Goal: Task Accomplishment & Management: Use online tool/utility

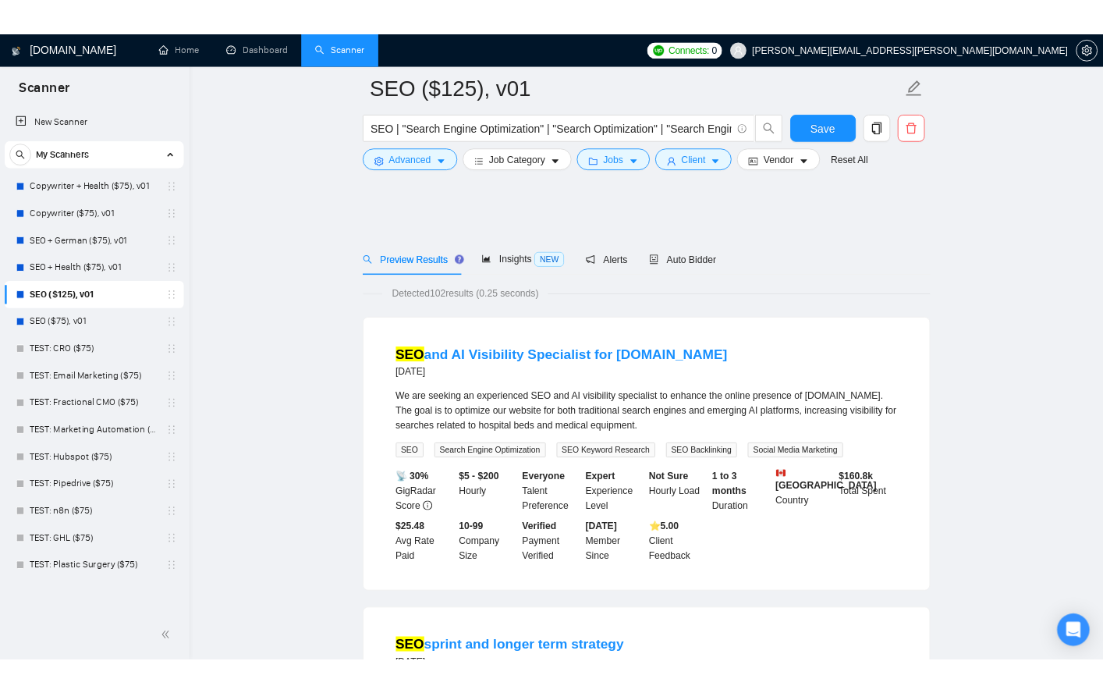
scroll to position [10496, 0]
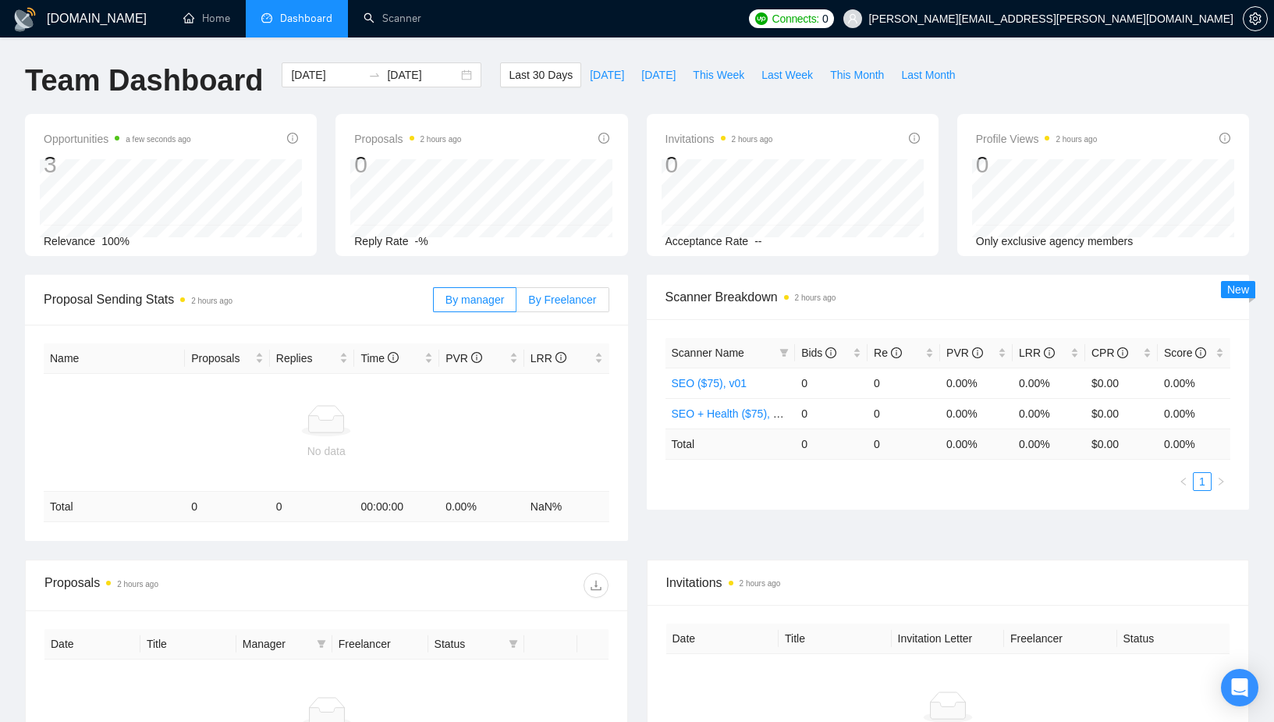
click at [548, 292] on label "By Freelancer" at bounding box center [562, 299] width 92 height 25
click at [516, 303] on input "By Freelancer" at bounding box center [516, 303] width 0 height 0
click at [483, 299] on span "By manager" at bounding box center [474, 299] width 59 height 12
click at [434, 303] on input "By manager" at bounding box center [434, 303] width 0 height 0
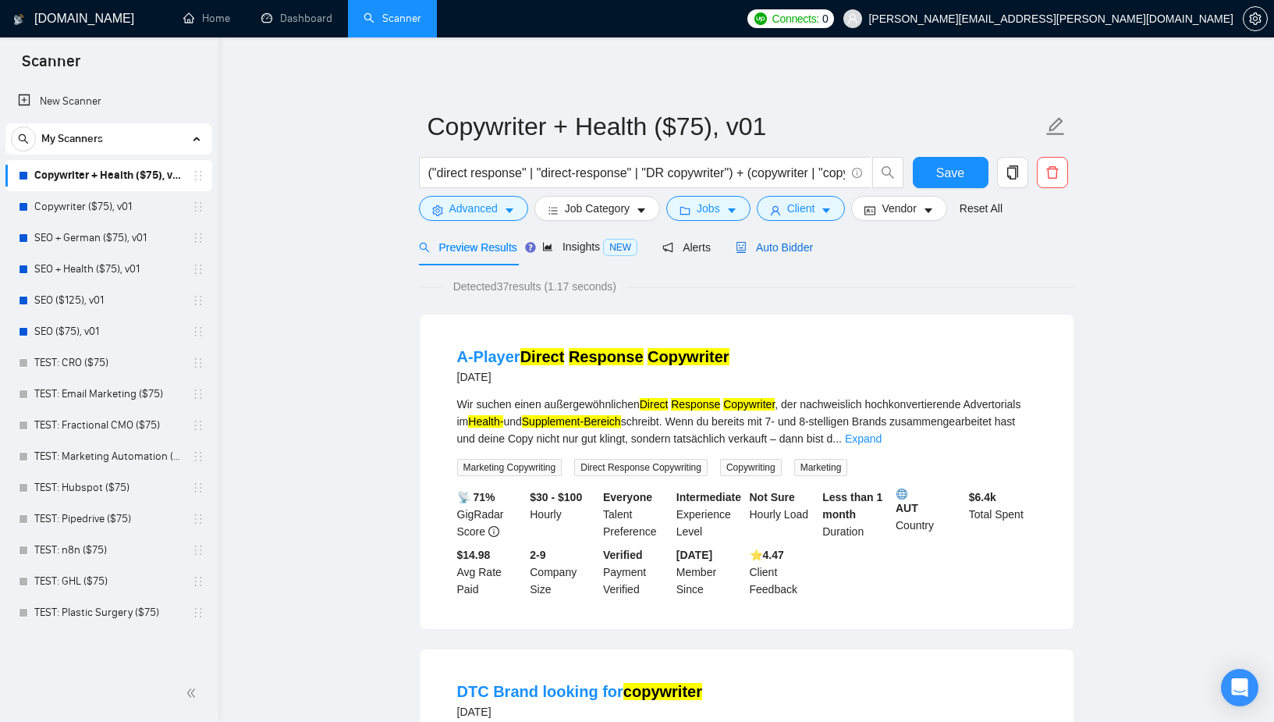
click at [790, 252] on span "Auto Bidder" at bounding box center [774, 247] width 77 height 12
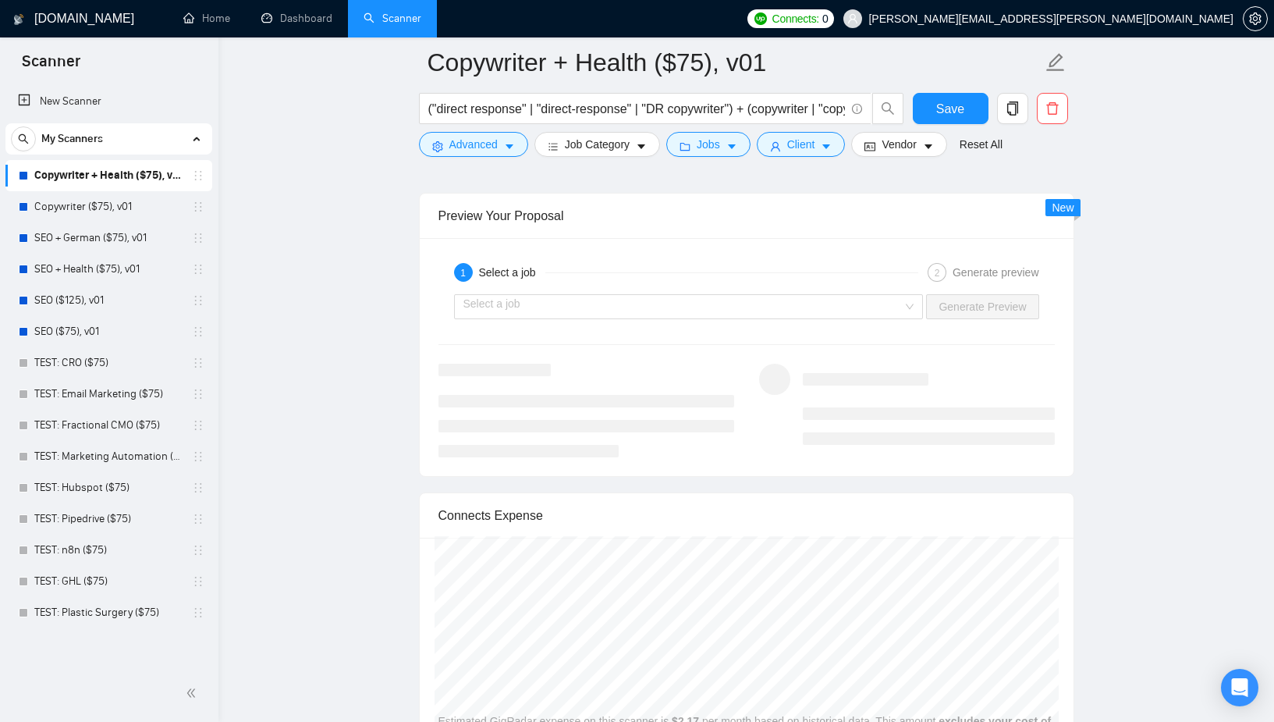
scroll to position [2944, 0]
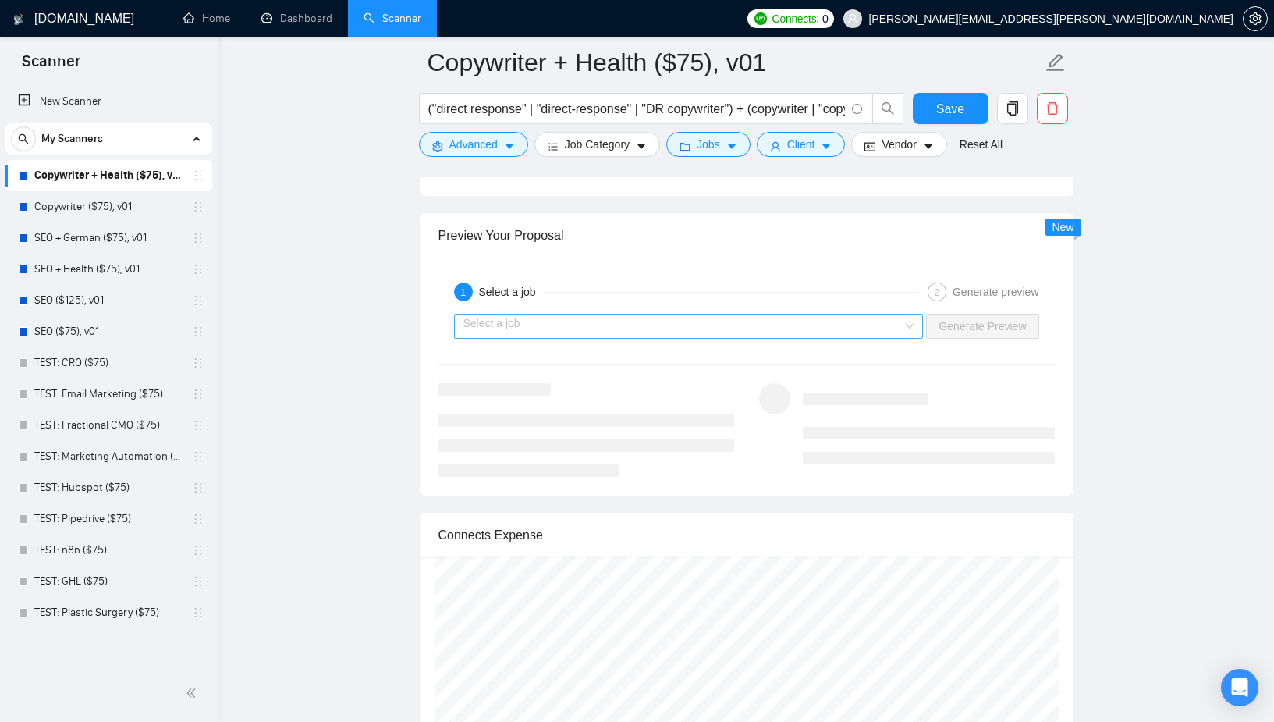
click at [843, 332] on input "search" at bounding box center [683, 325] width 440 height 23
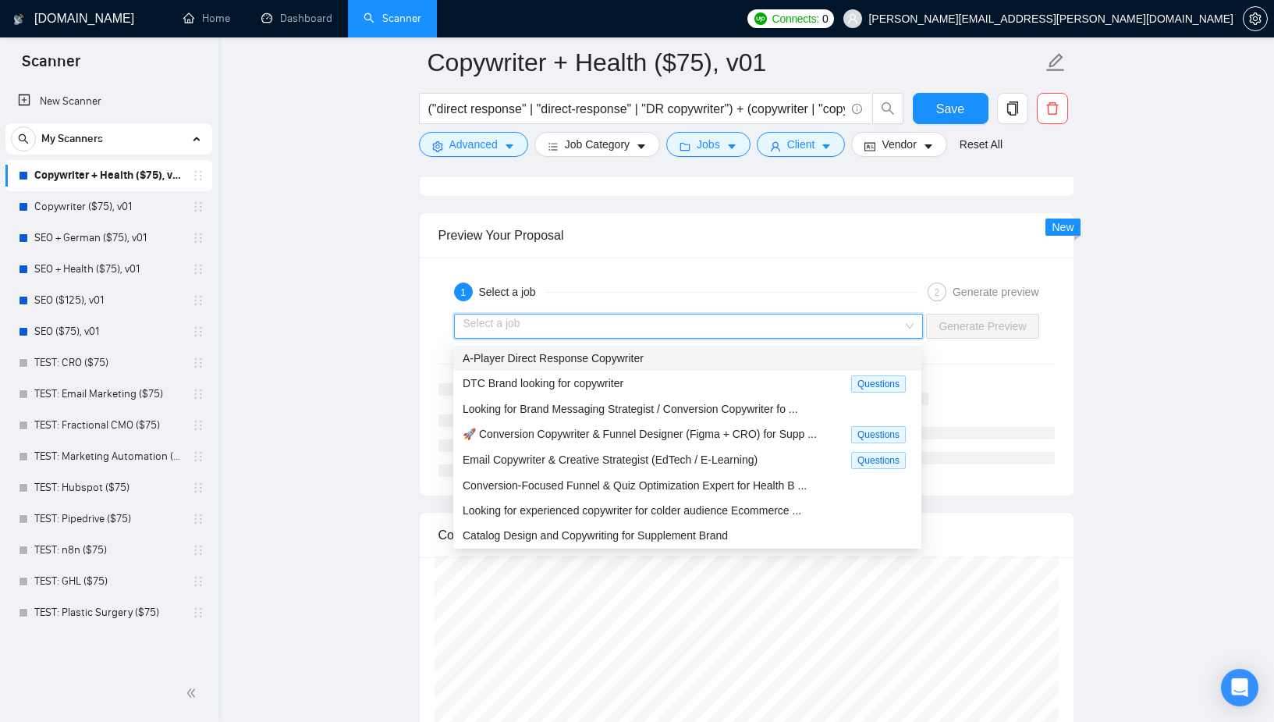
click at [797, 357] on div "A-Player Direct Response Copywriter" at bounding box center [687, 358] width 449 height 17
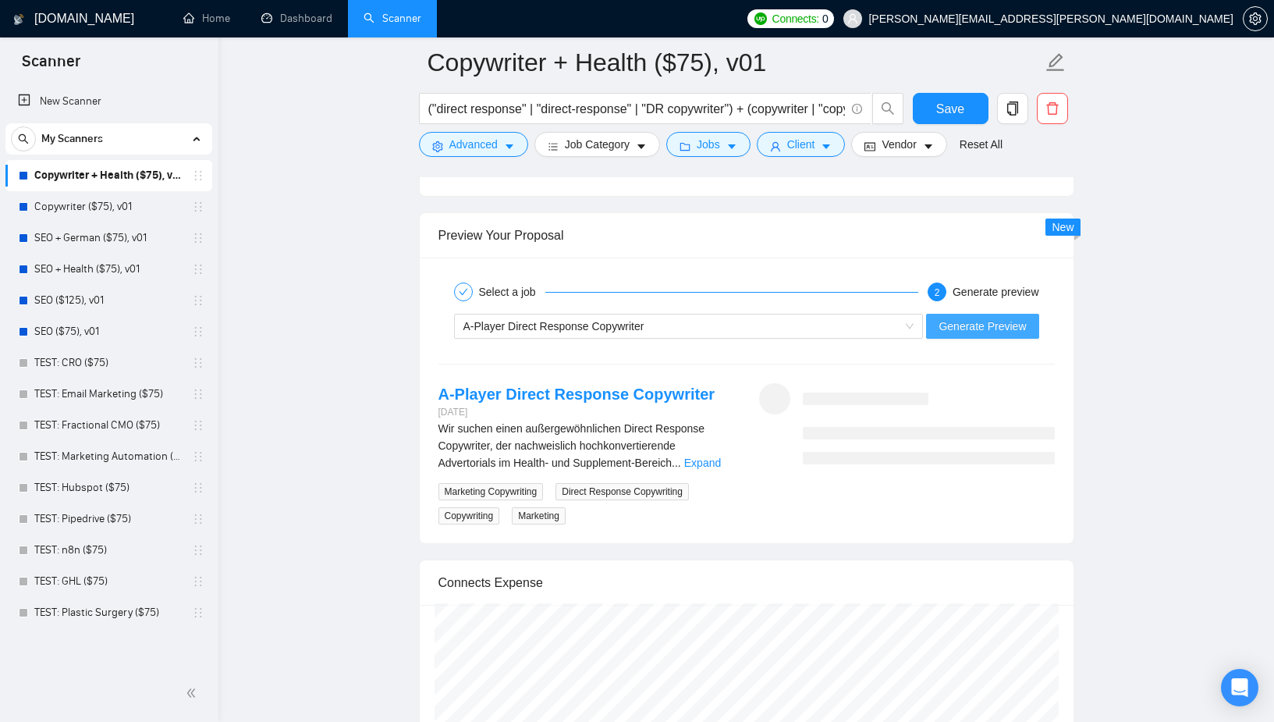
click at [1013, 331] on span "Generate Preview" at bounding box center [982, 326] width 87 height 17
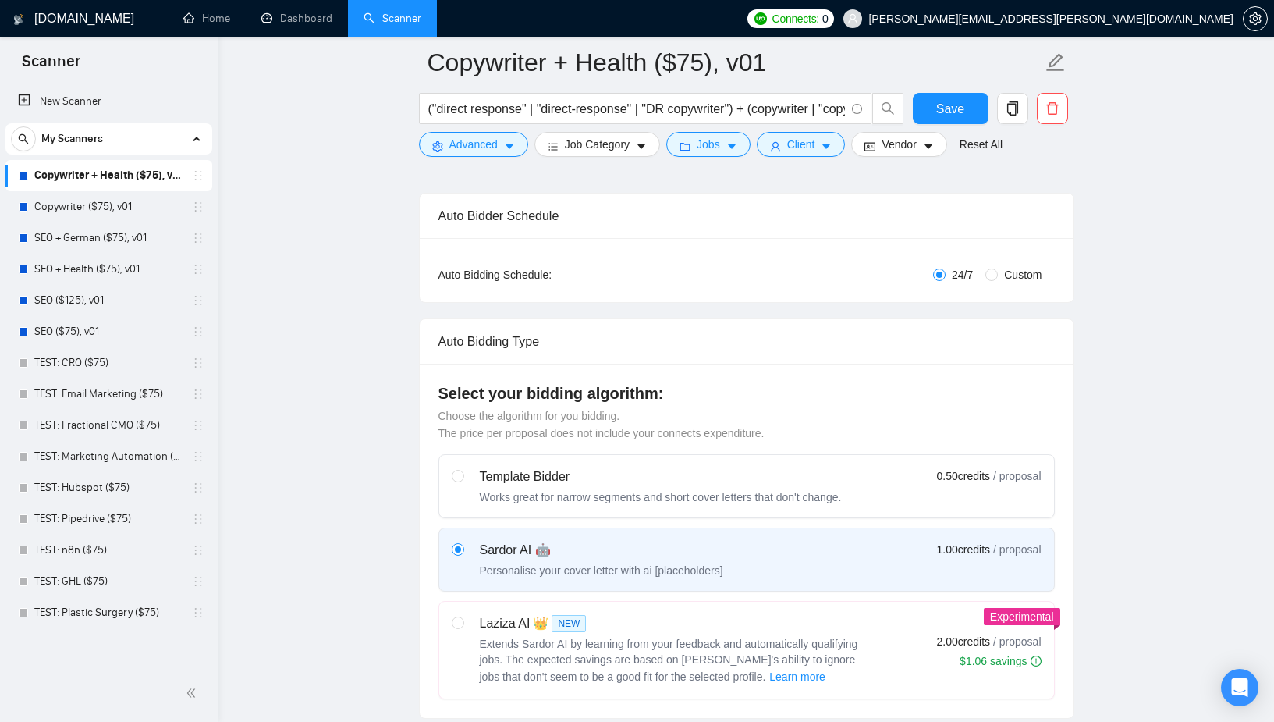
scroll to position [0, 0]
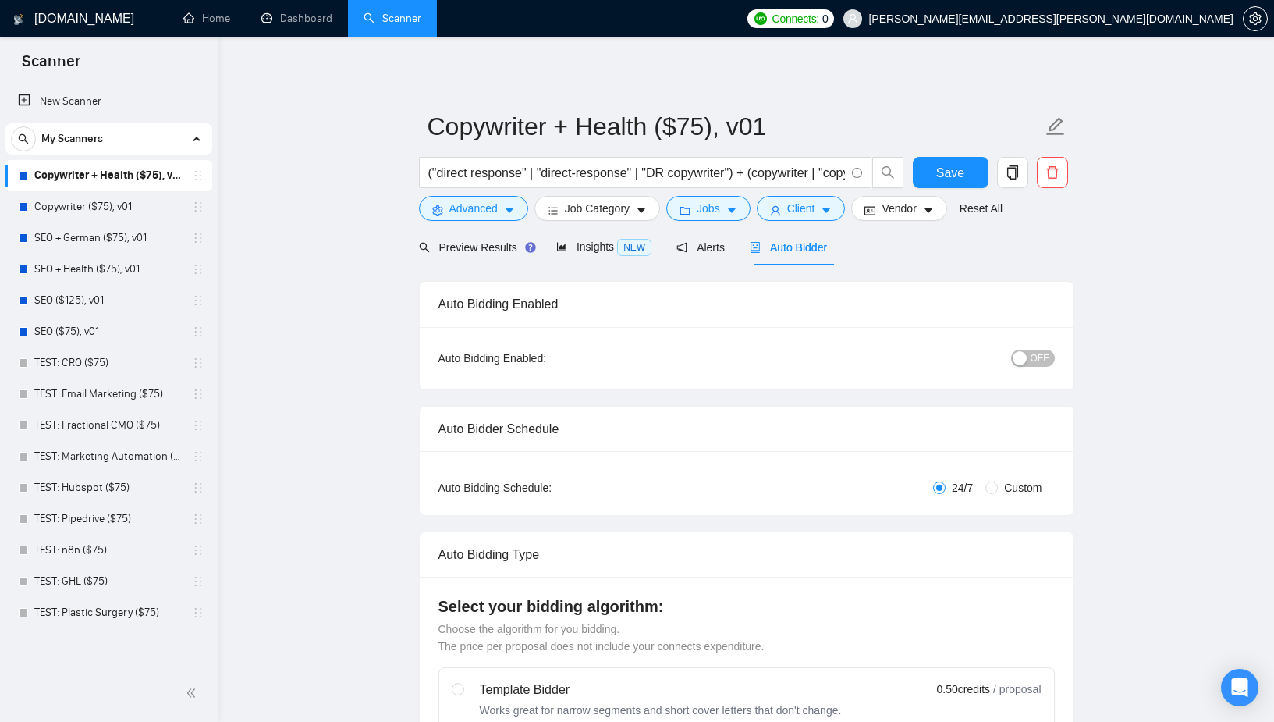
click at [1044, 357] on span "OFF" at bounding box center [1040, 358] width 19 height 17
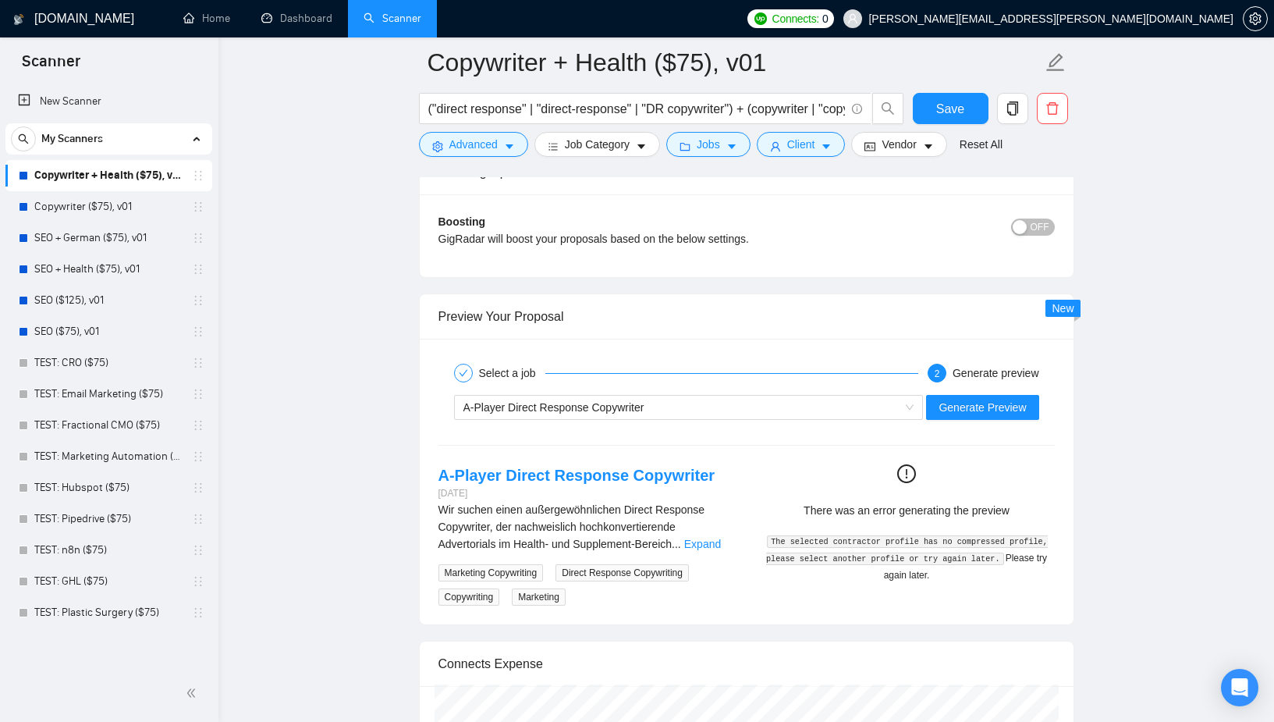
scroll to position [3035, 0]
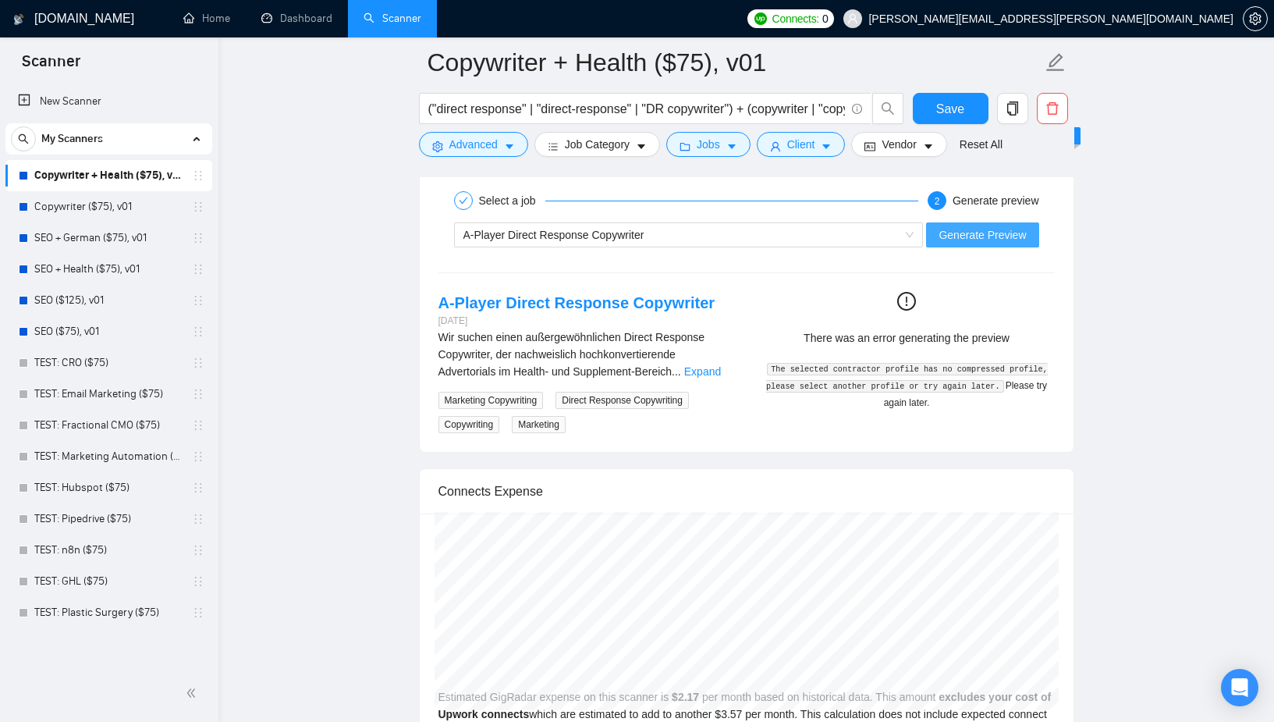
click at [1000, 238] on span "Generate Preview" at bounding box center [982, 234] width 87 height 17
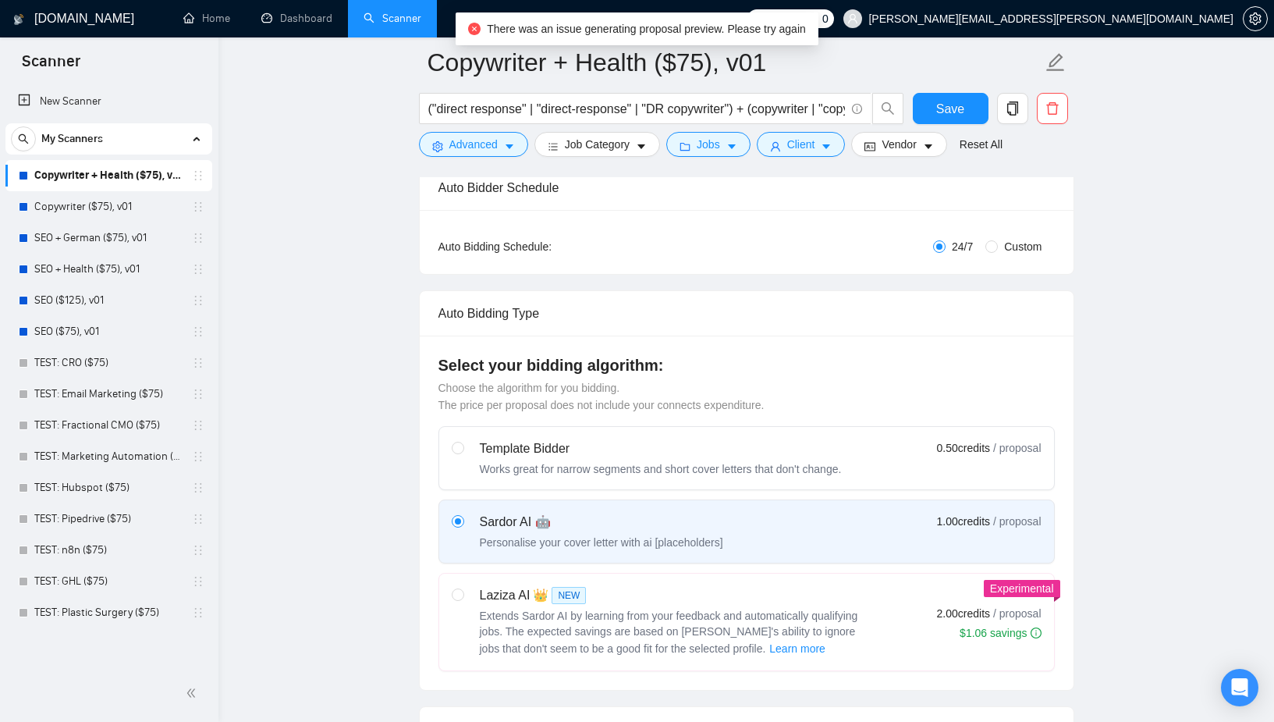
scroll to position [0, 0]
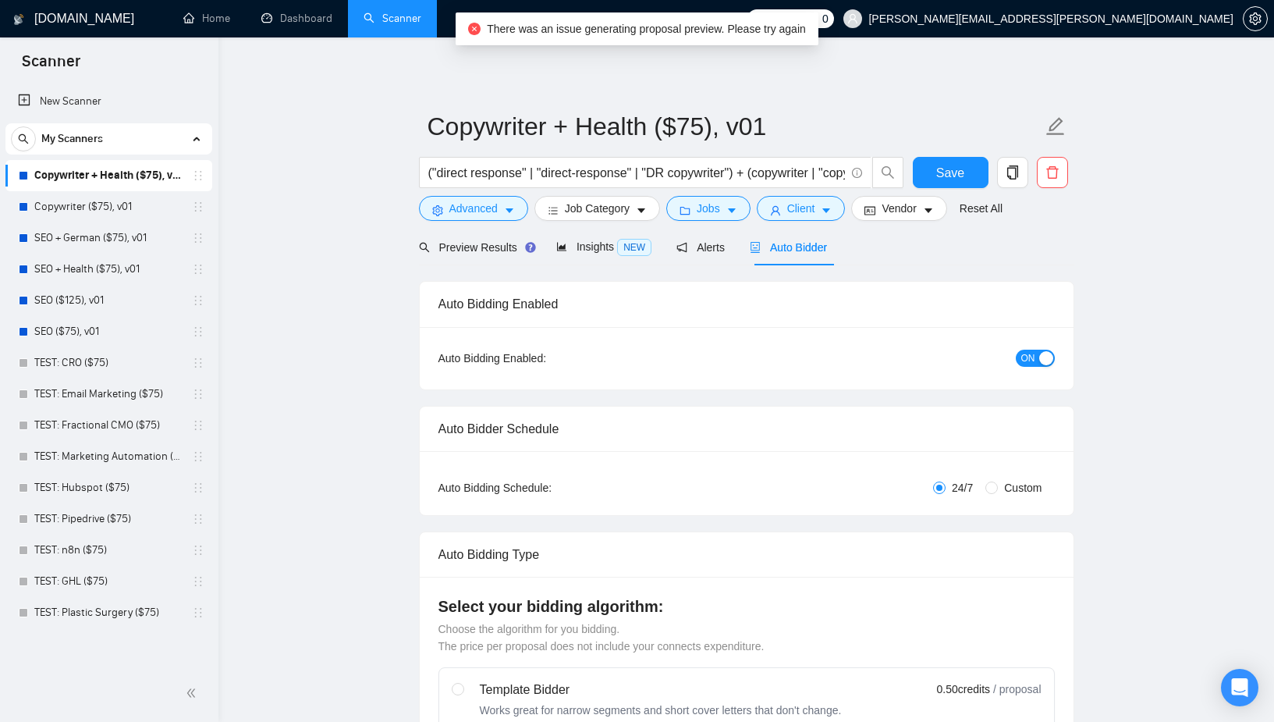
click at [1031, 356] on span "ON" at bounding box center [1028, 358] width 14 height 17
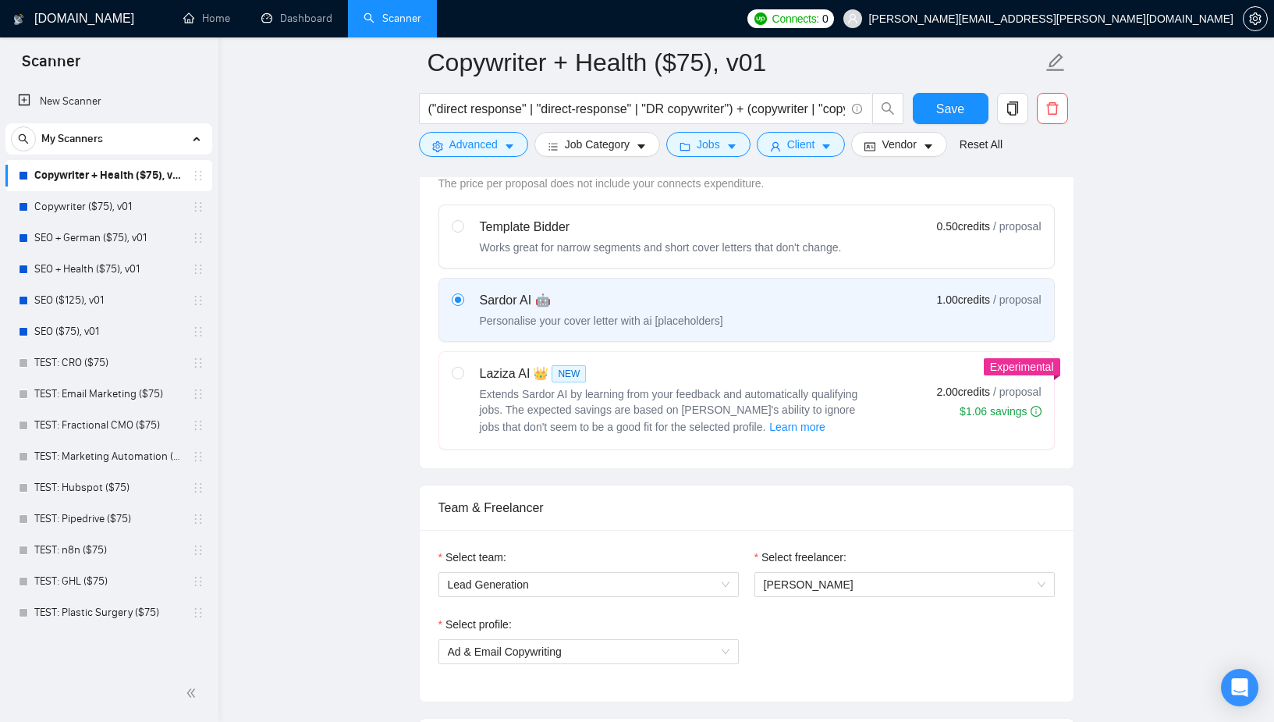
scroll to position [502, 0]
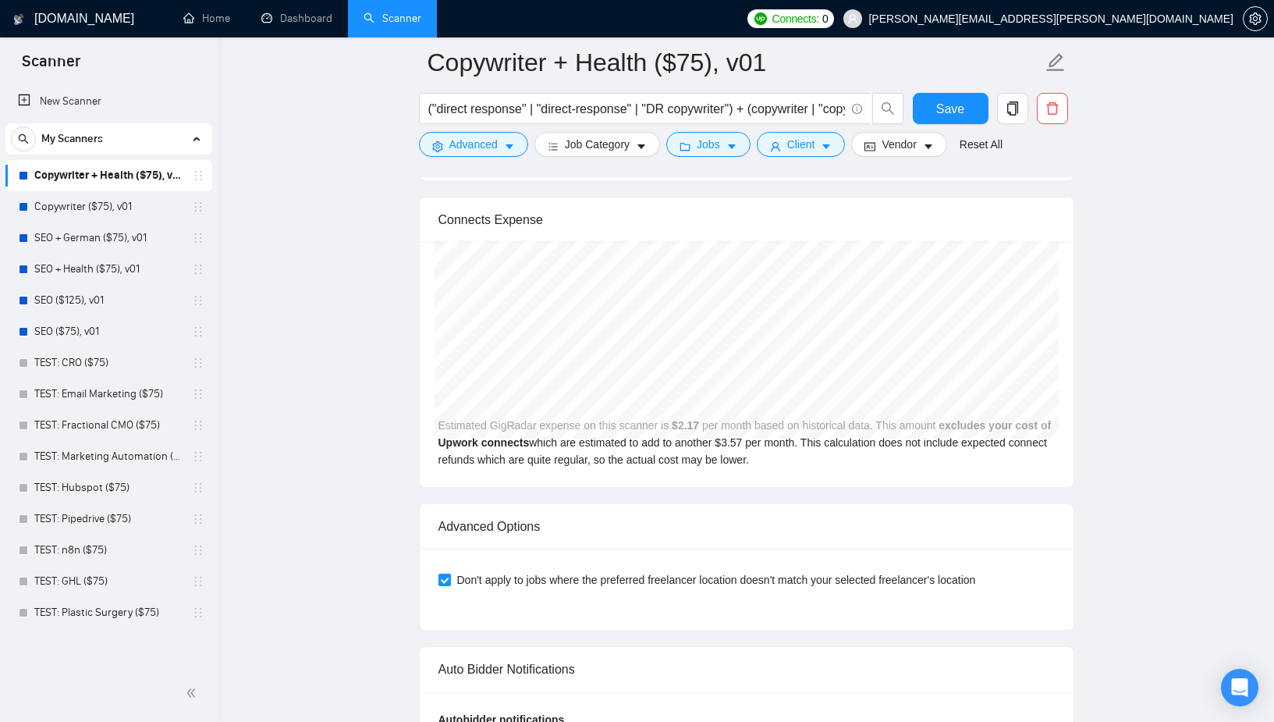
scroll to position [3275, 0]
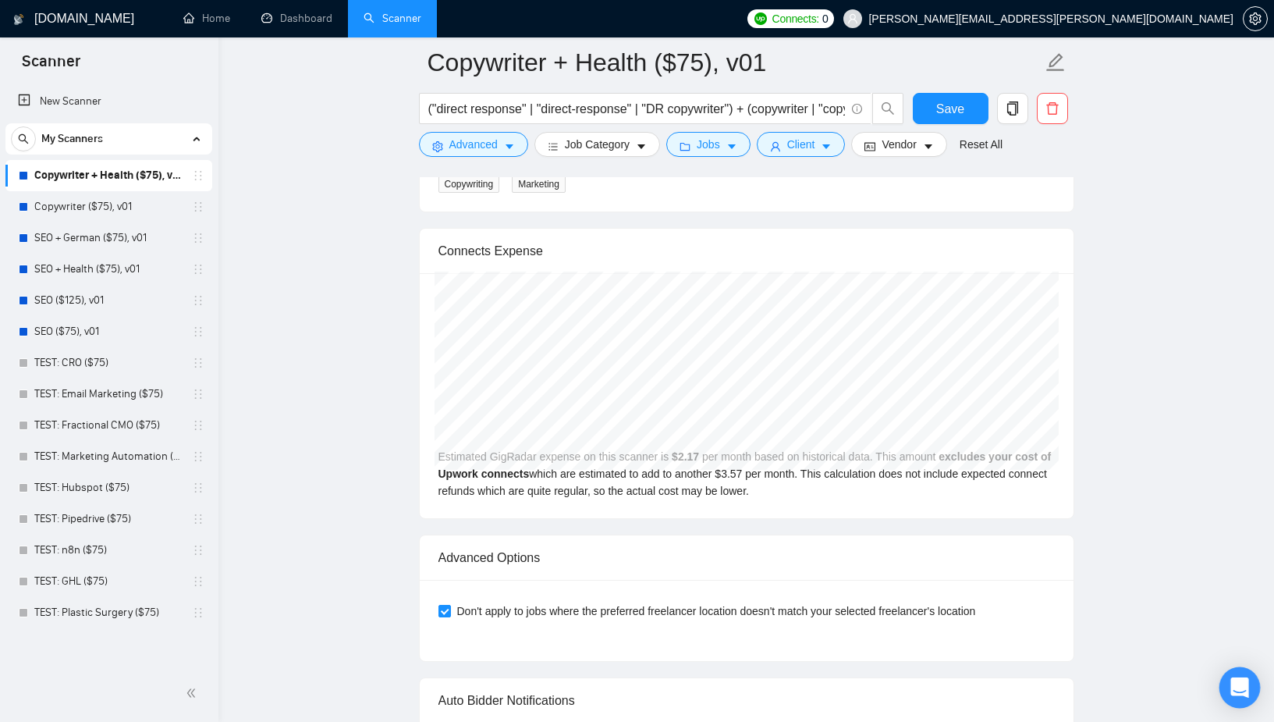
click at [1235, 687] on icon "Open Intercom Messenger" at bounding box center [1239, 687] width 18 height 20
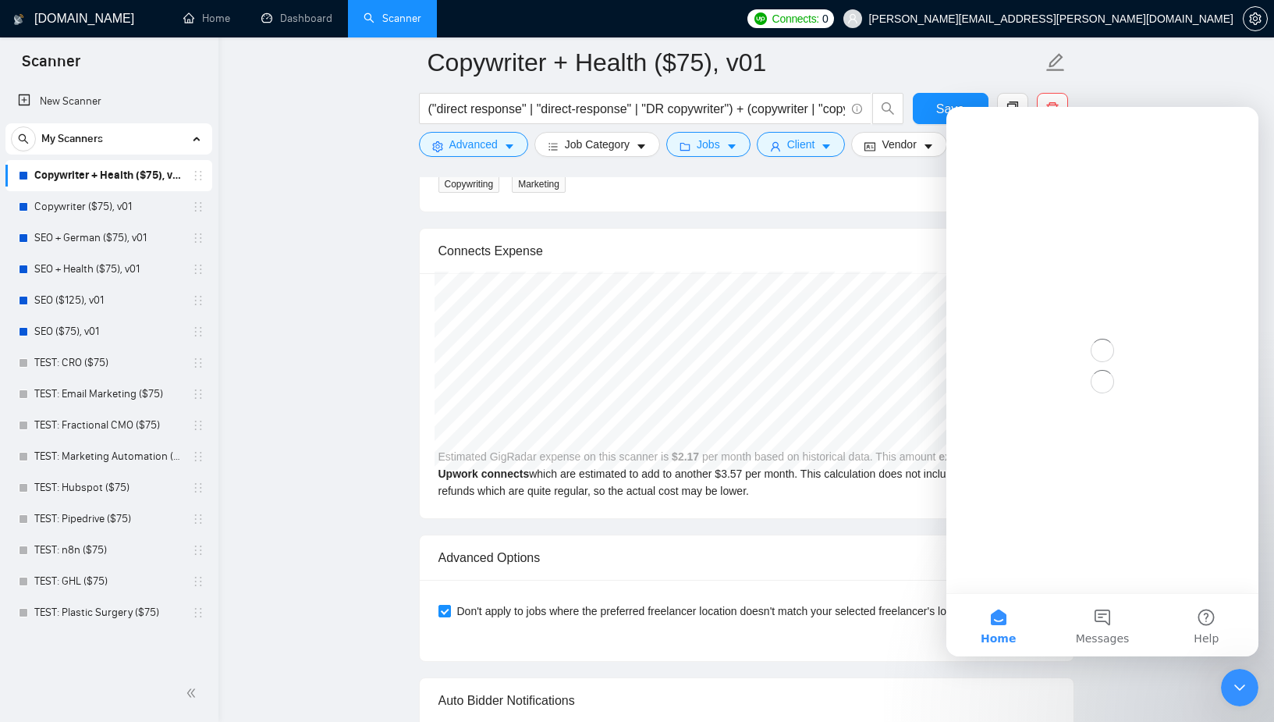
scroll to position [0, 0]
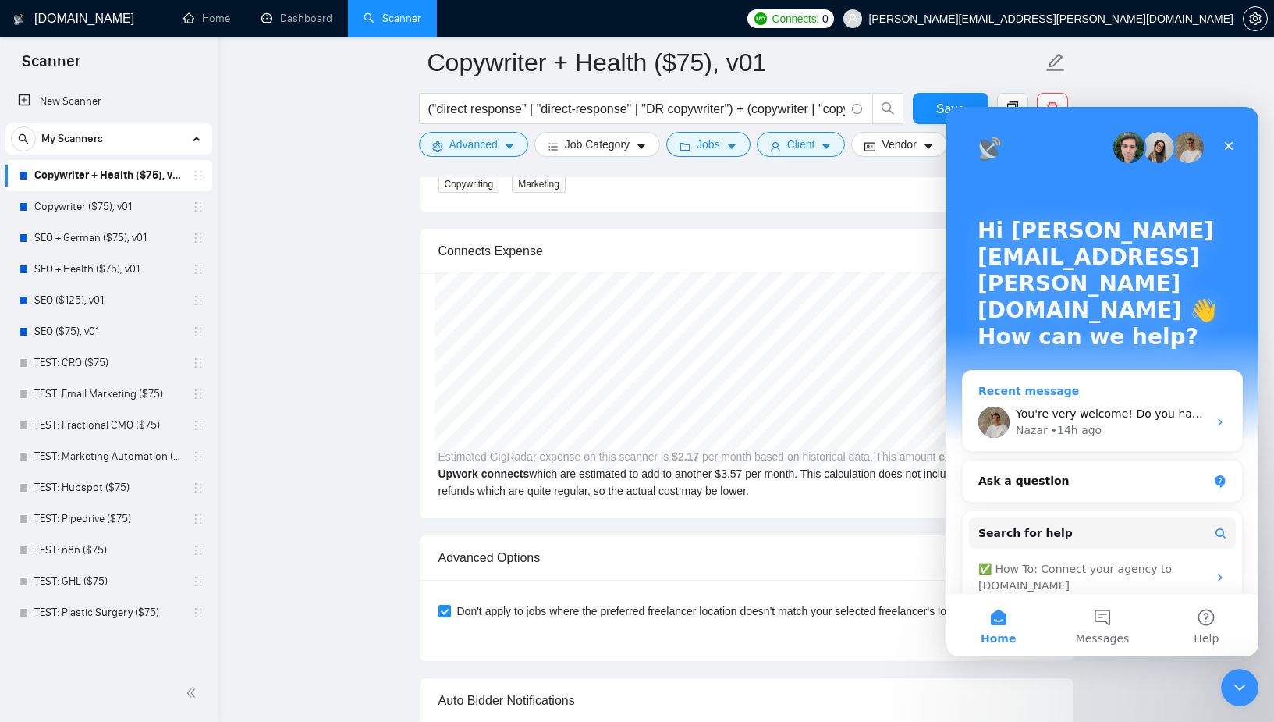
click at [1129, 393] on div "You're very welcome! Do you have any other questions I can help with? 😊 Nazar •…" at bounding box center [1102, 422] width 279 height 58
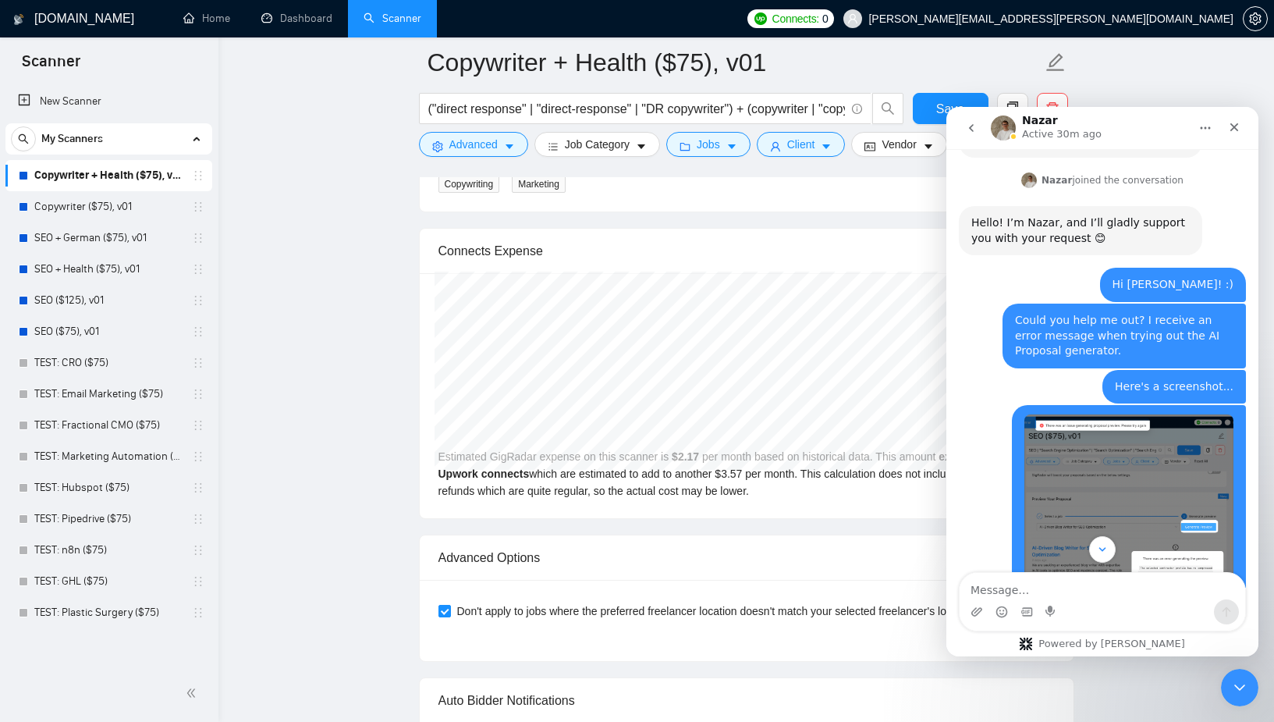
scroll to position [332, 0]
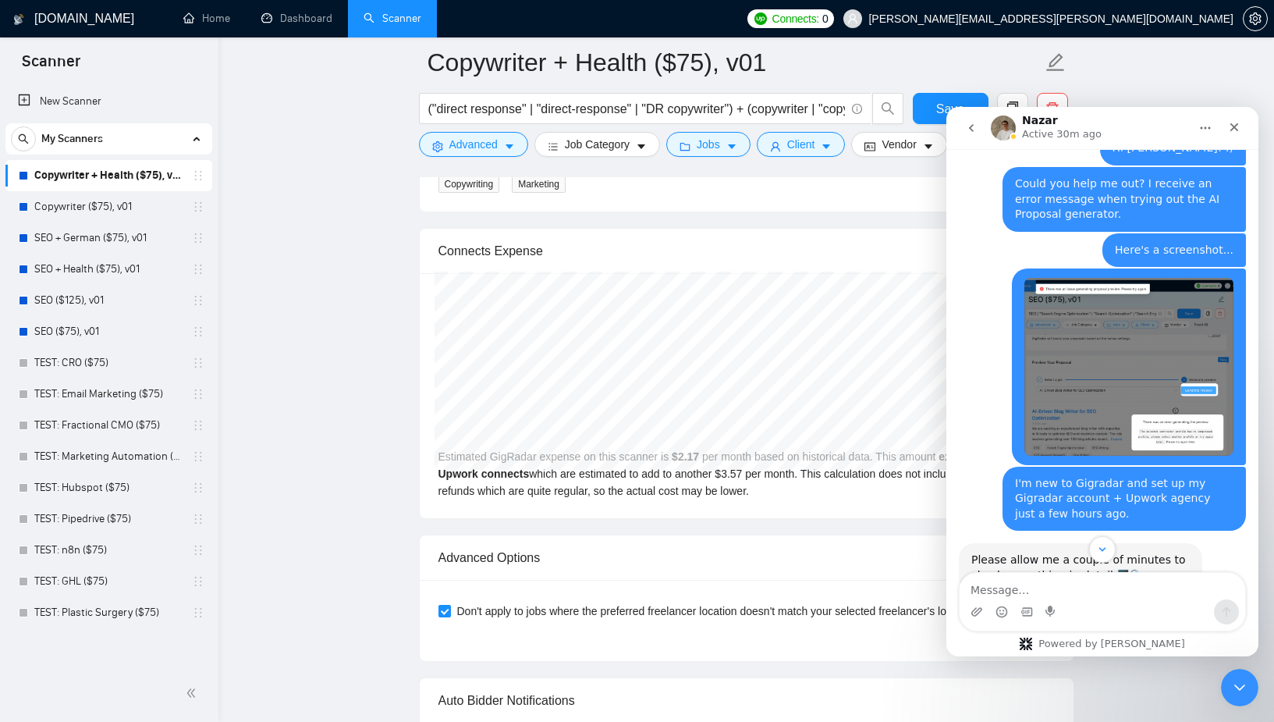
click at [1199, 396] on img "marcus.wetzler@gmx.net says…" at bounding box center [1128, 366] width 209 height 177
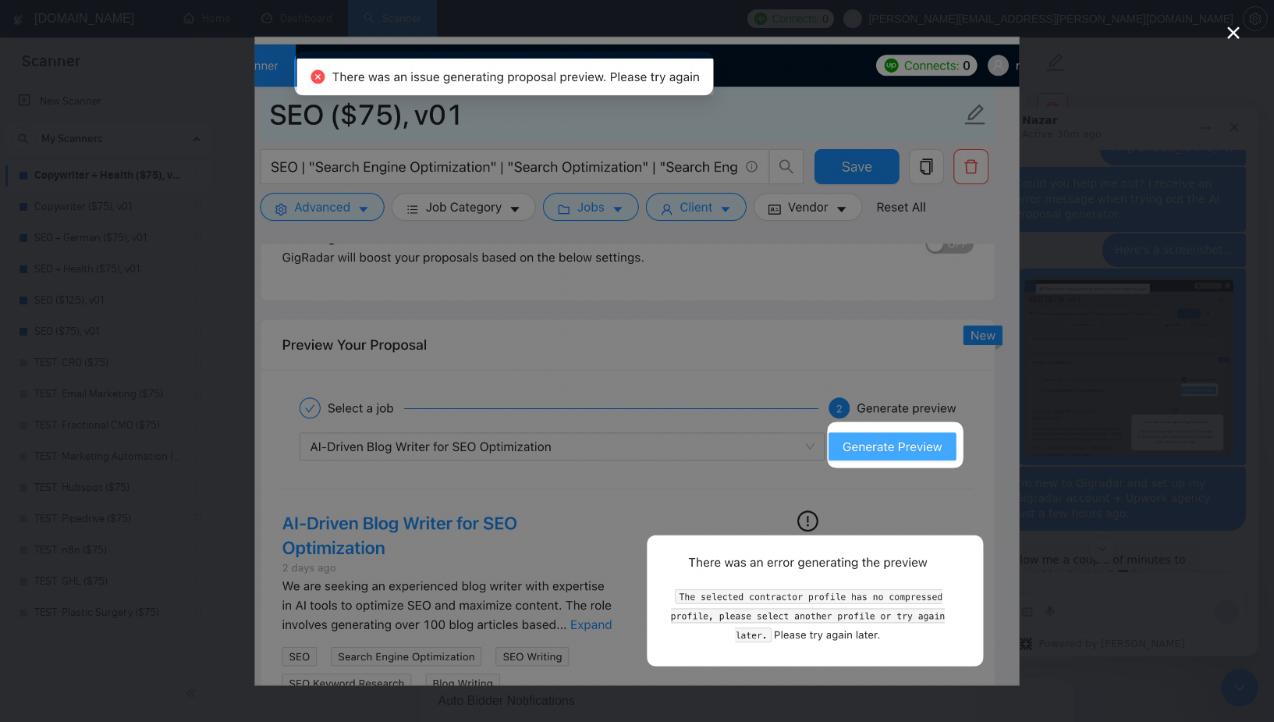
click at [1230, 33] on icon "Close" at bounding box center [1233, 32] width 19 height 19
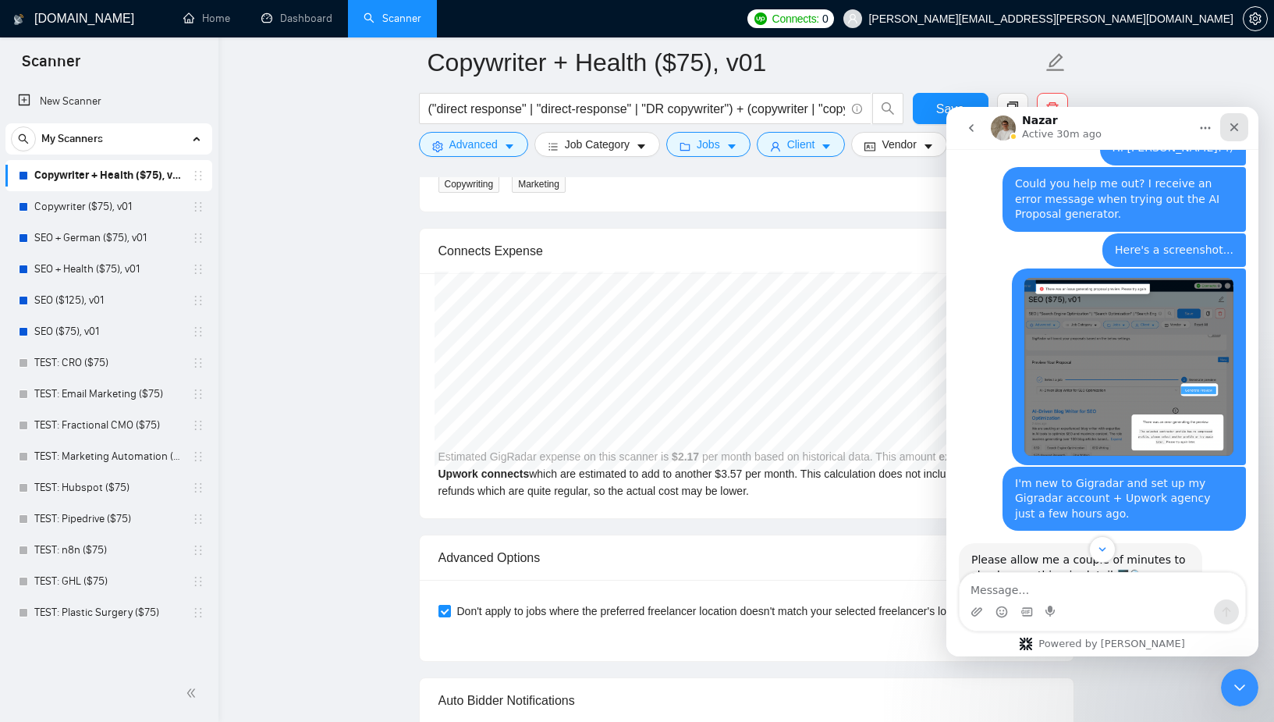
click at [1234, 125] on icon "Close" at bounding box center [1234, 127] width 12 height 12
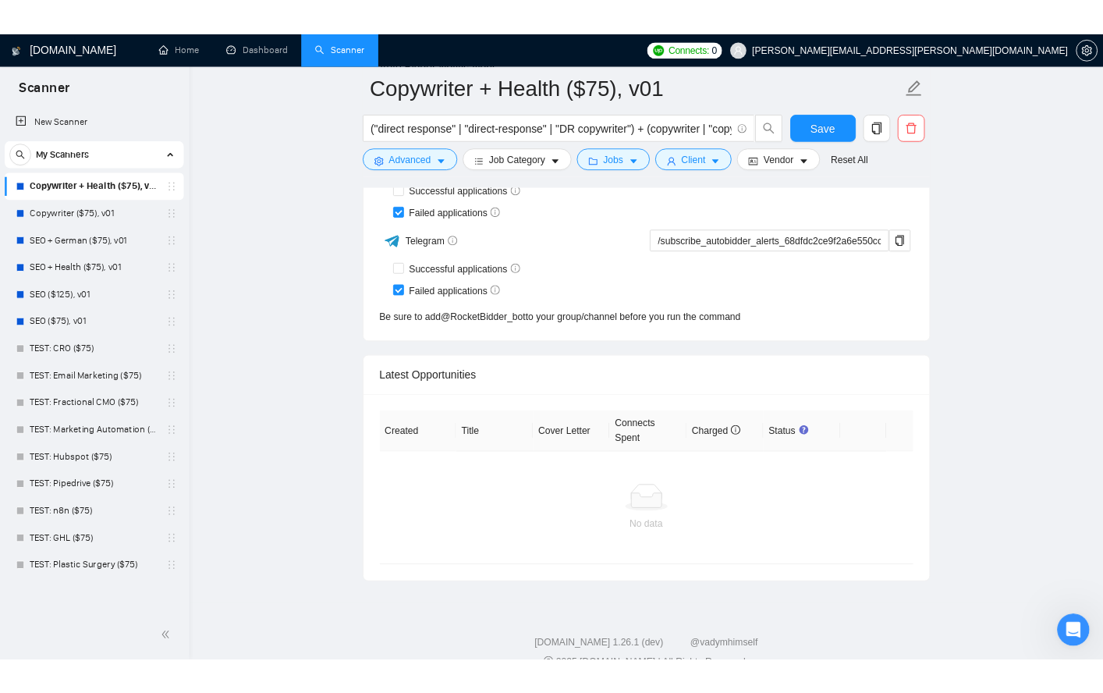
scroll to position [3966, 0]
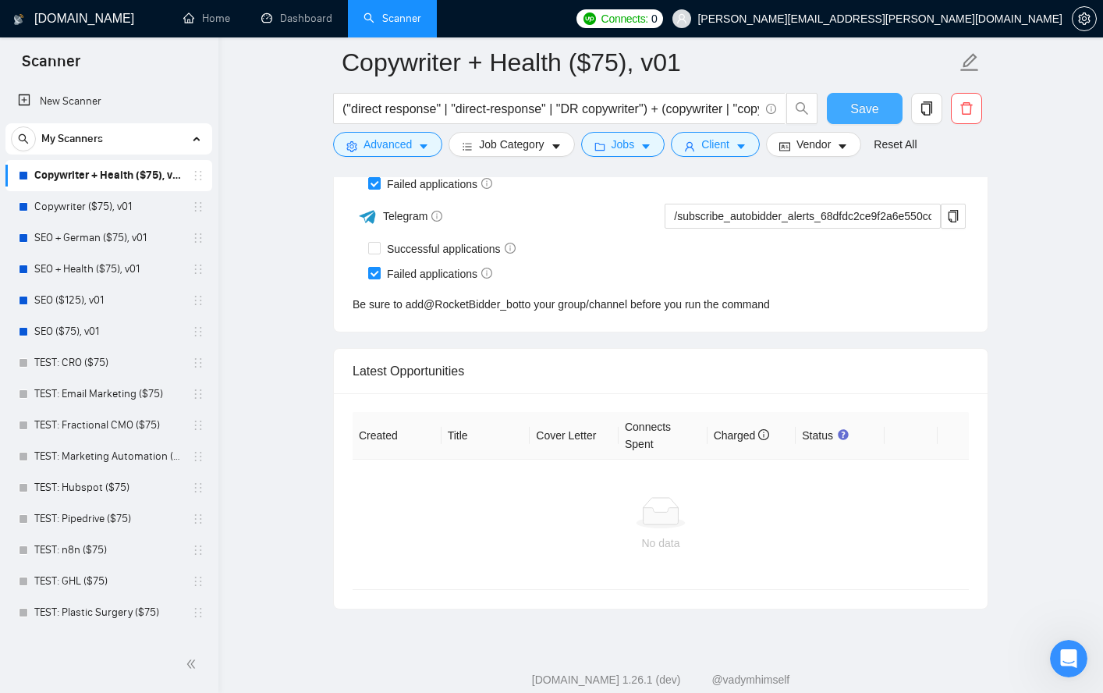
click at [875, 110] on span "Save" at bounding box center [864, 109] width 28 height 20
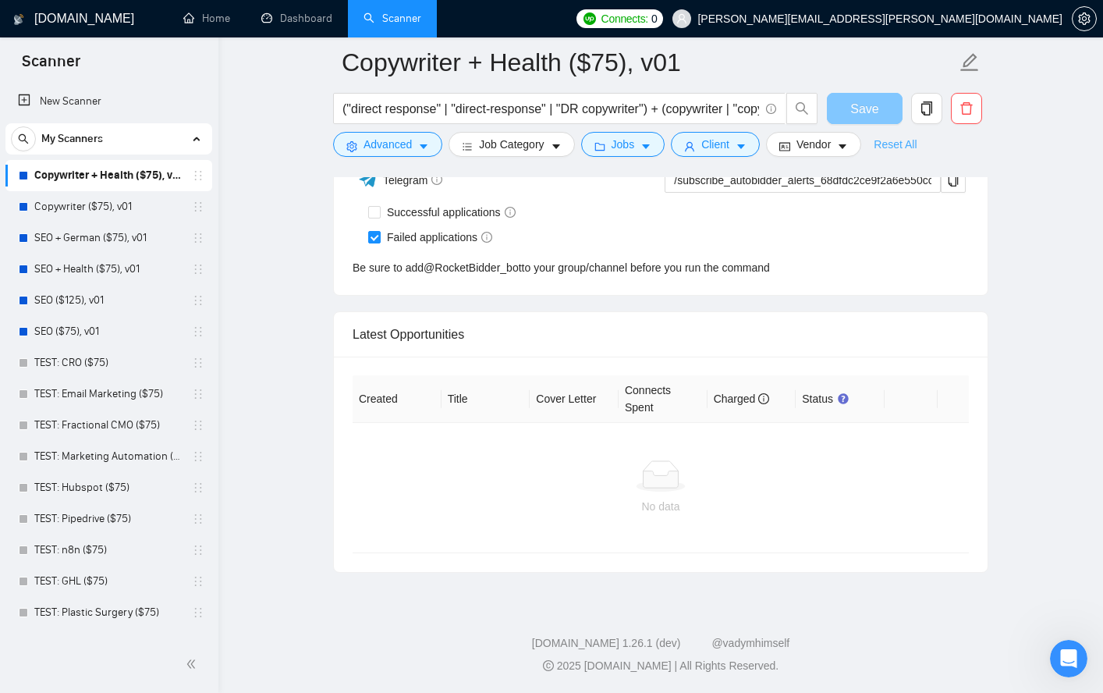
scroll to position [3867, 0]
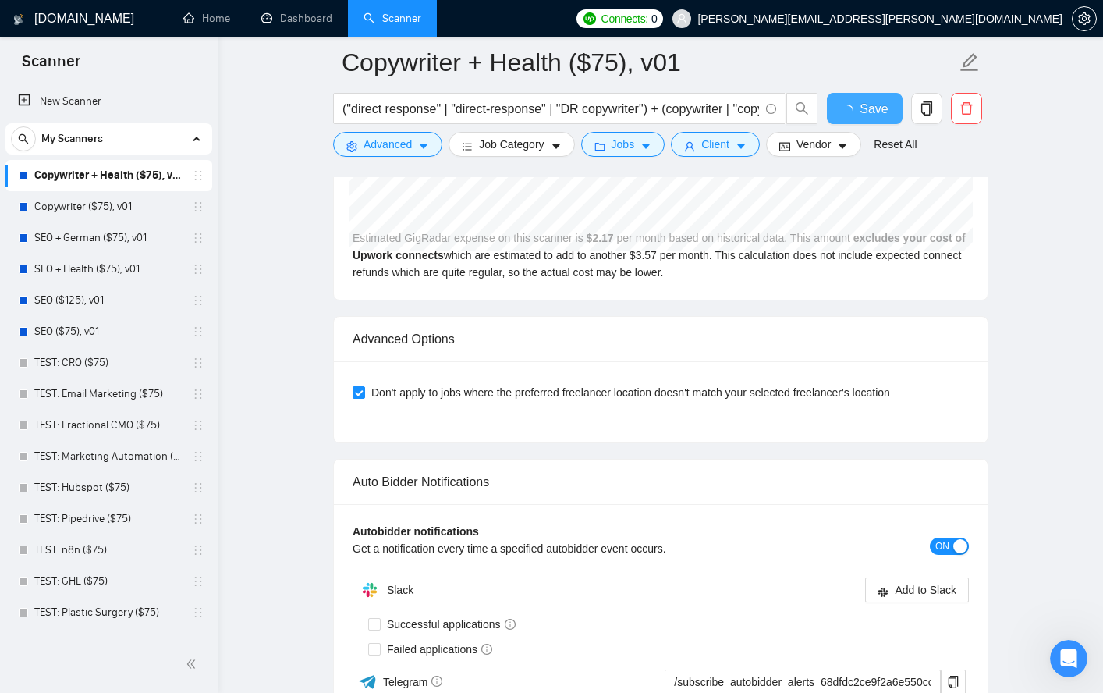
checkbox input "true"
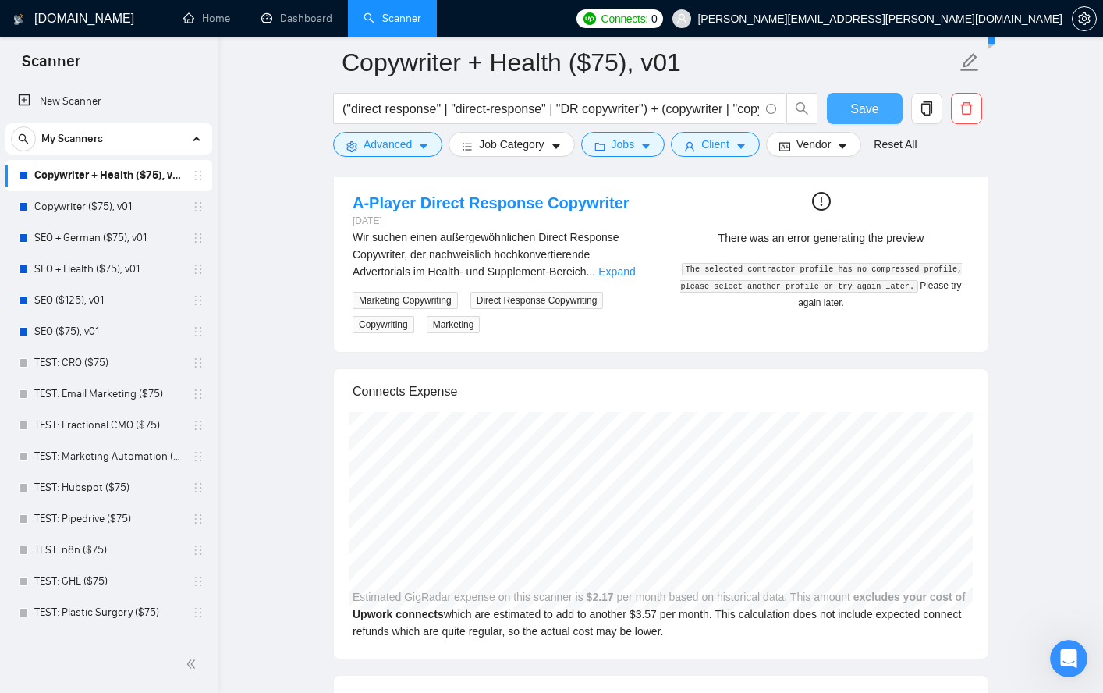
scroll to position [2933, 0]
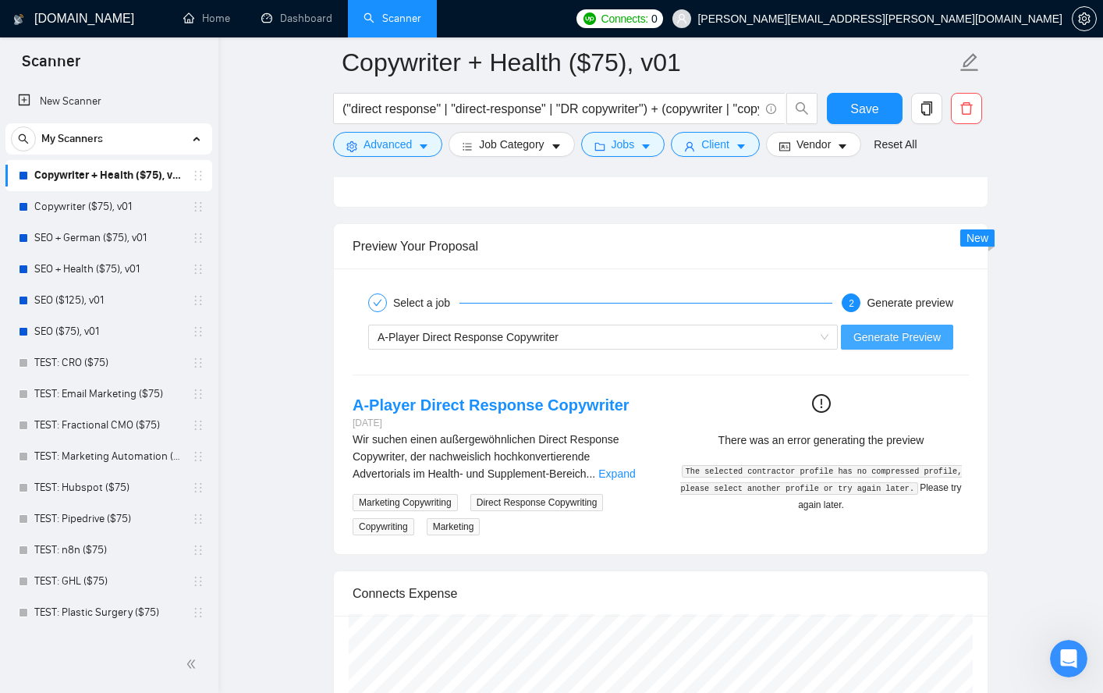
click at [938, 341] on span "Generate Preview" at bounding box center [896, 336] width 87 height 17
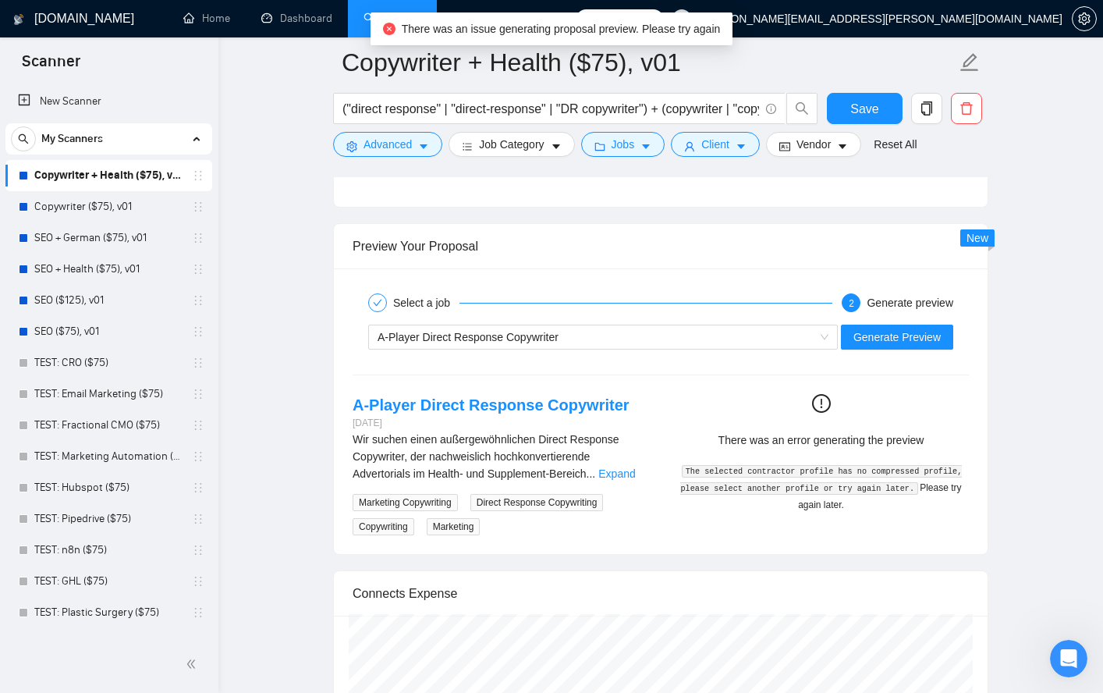
click at [681, 26] on span "There was an issue generating proposal preview. Please try again" at bounding box center [561, 29] width 319 height 12
drag, startPoint x: 399, startPoint y: 30, endPoint x: 732, endPoint y: 32, distance: 333.1
click at [732, 32] on div "There was an issue generating proposal preview. Please try again" at bounding box center [552, 28] width 363 height 33
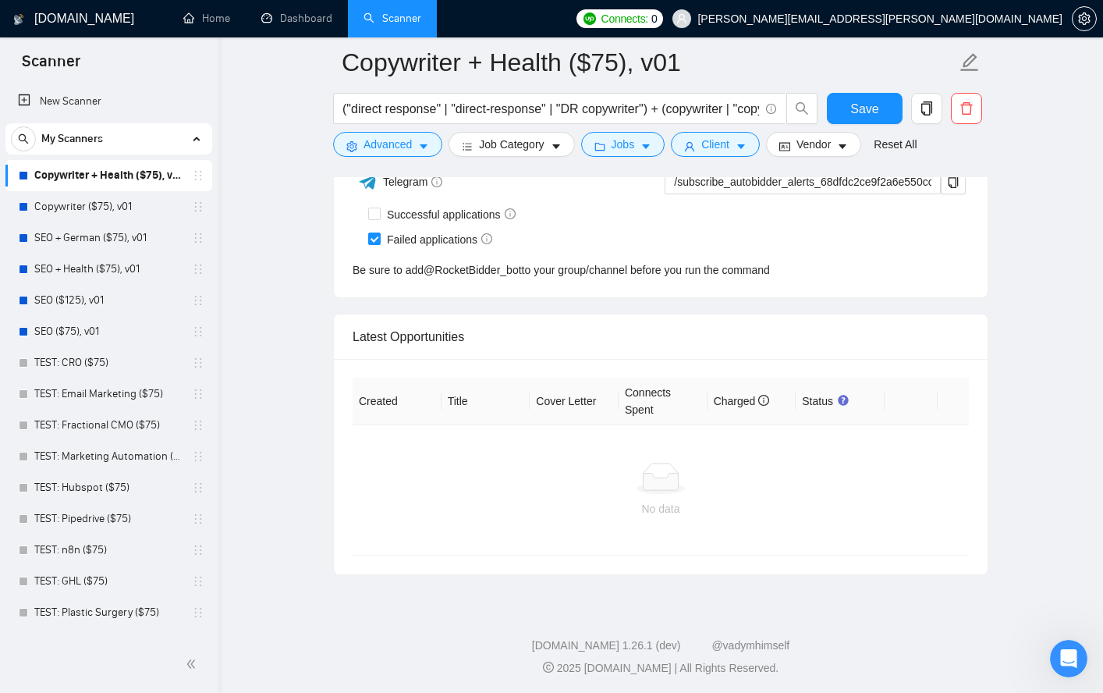
scroll to position [3994, 0]
